Goal: Transaction & Acquisition: Download file/media

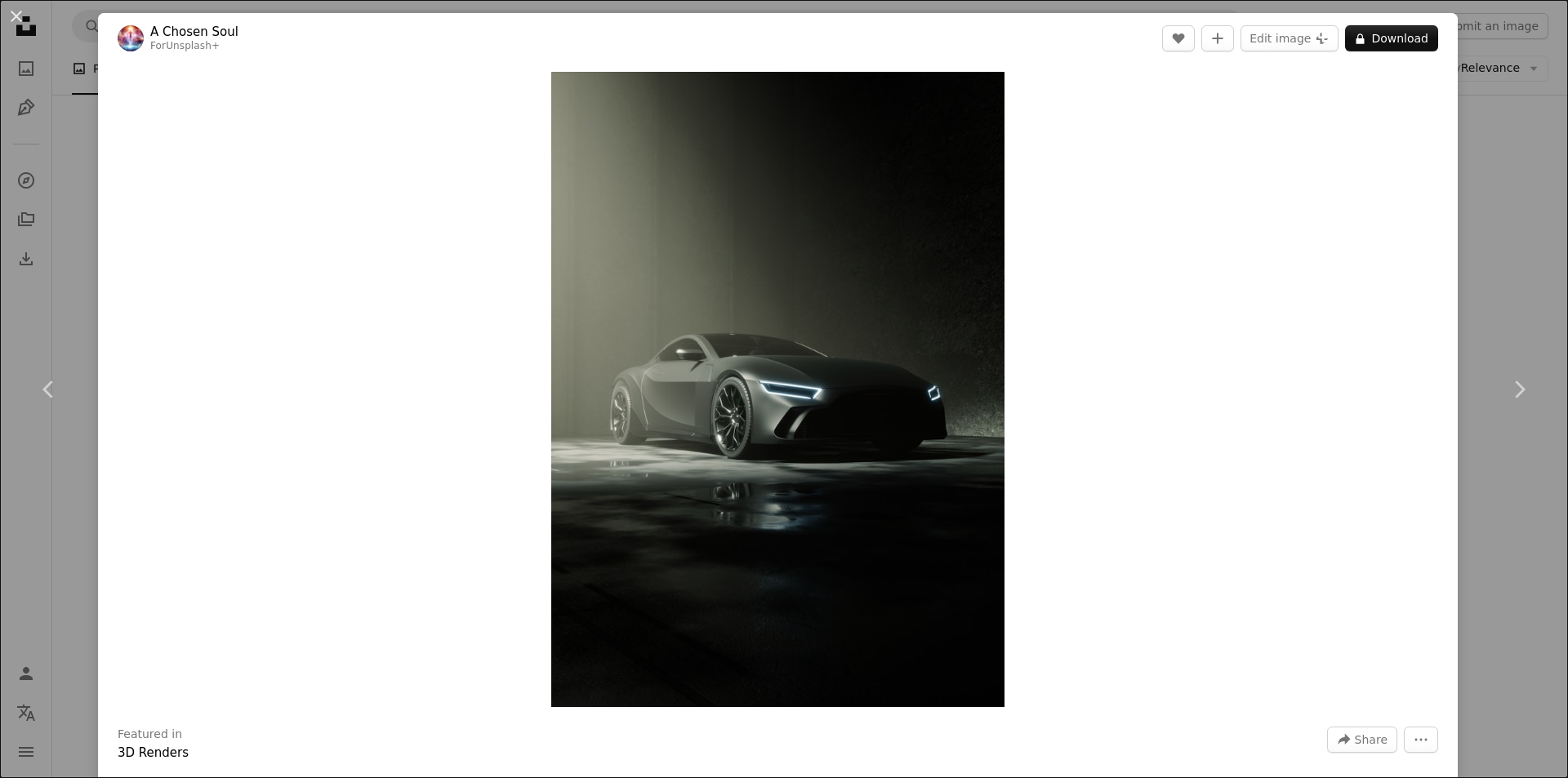
scroll to position [1634, 0]
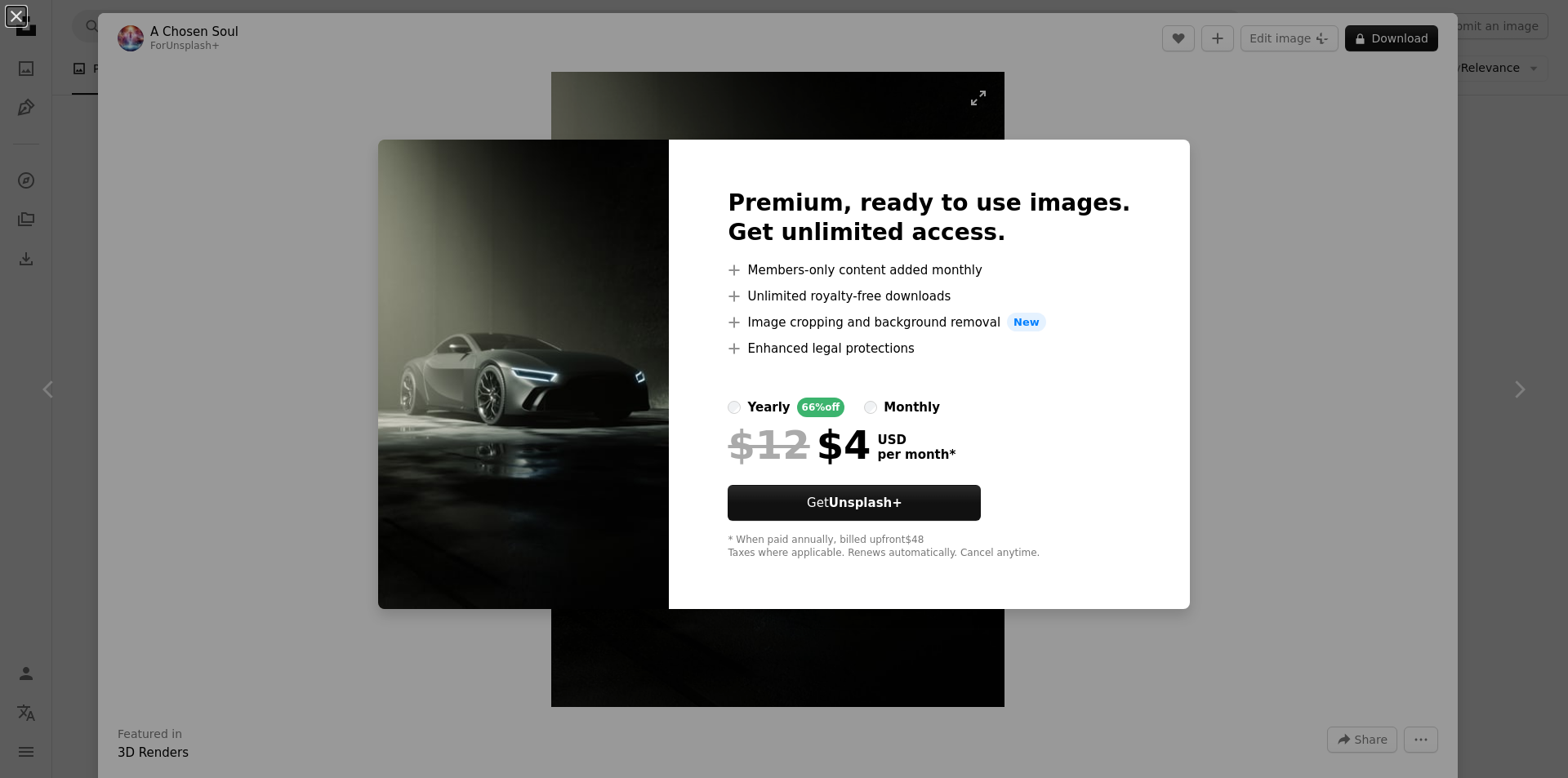
drag, startPoint x: 1287, startPoint y: 228, endPoint x: 845, endPoint y: 527, distance: 533.6
click at [1269, 241] on div "An X shape Premium, ready to use images. Get unlimited access. A plus sign Memb…" at bounding box center [784, 389] width 1568 height 778
